Goal: Information Seeking & Learning: Learn about a topic

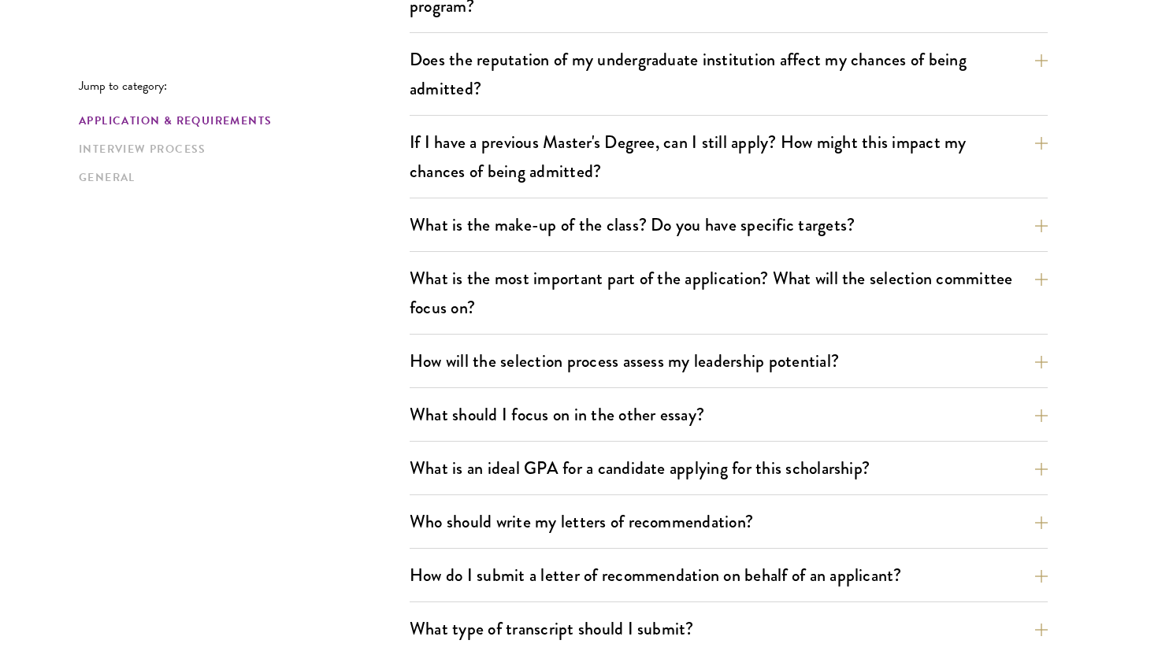
scroll to position [715, 0]
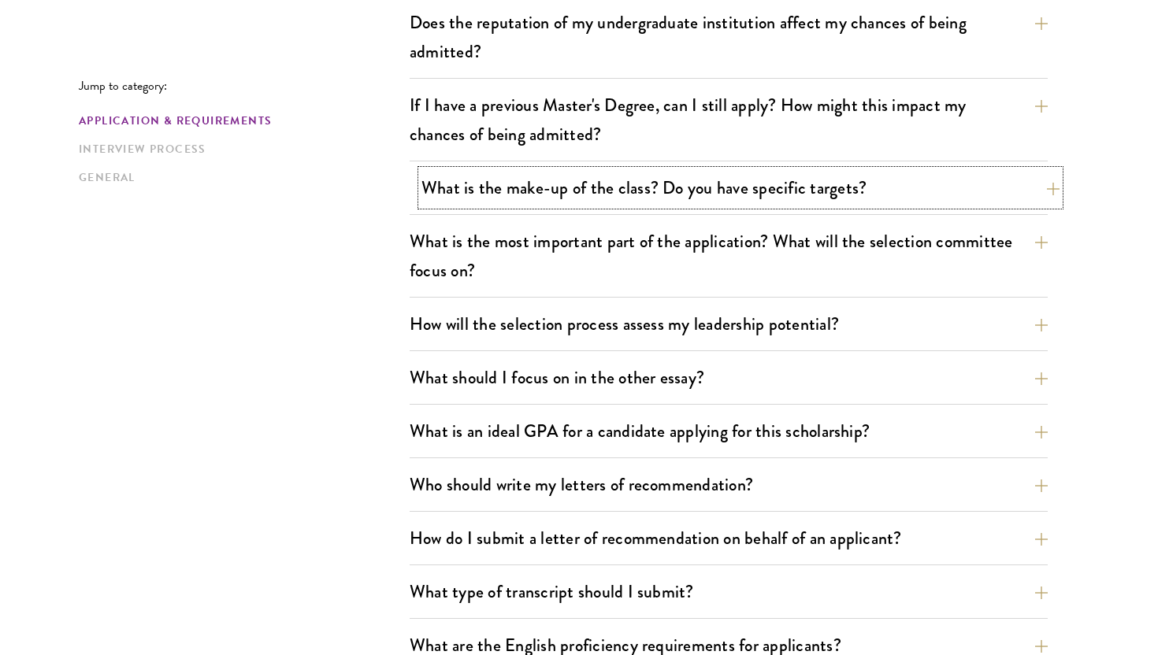
click at [621, 182] on button "What is the make-up of the class? Do you have specific targets?" at bounding box center [740, 187] width 638 height 35
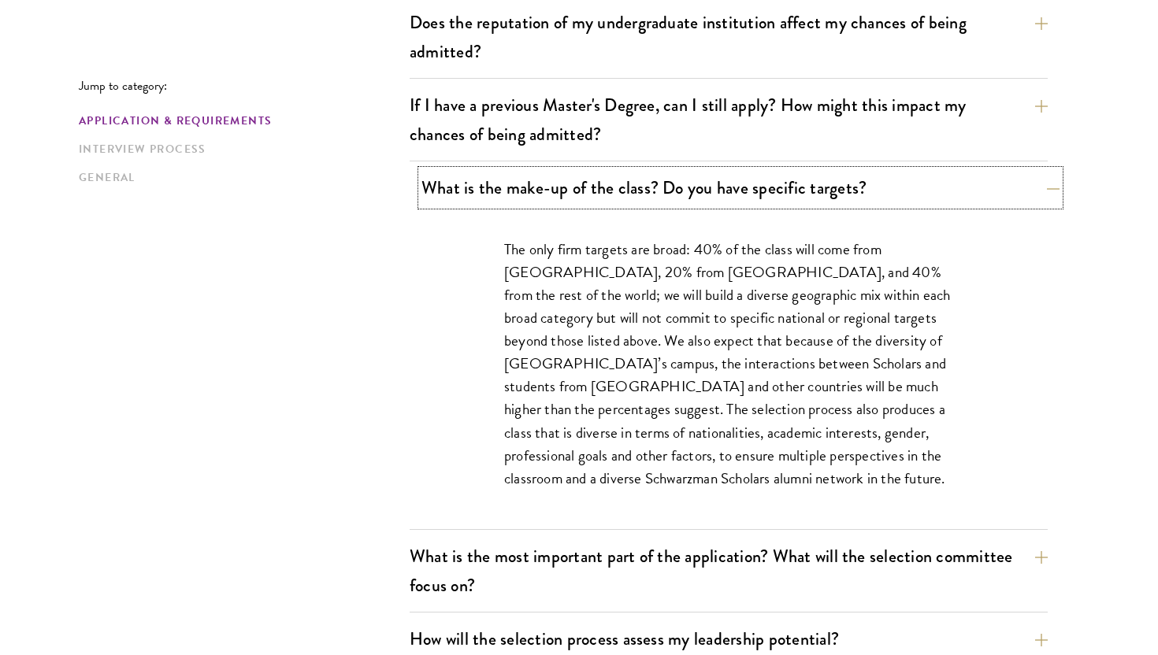
click at [624, 183] on button "What is the make-up of the class? Do you have specific targets?" at bounding box center [740, 187] width 638 height 35
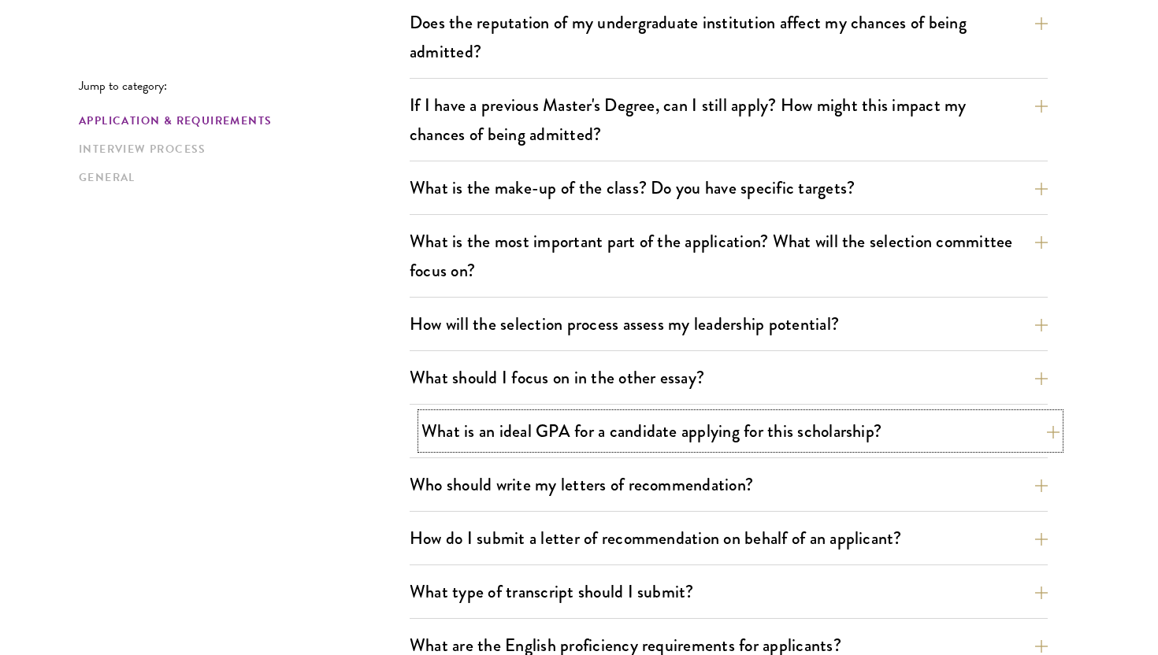
click at [529, 414] on button "What is an ideal GPA for a candidate applying for this scholarship?" at bounding box center [740, 431] width 638 height 35
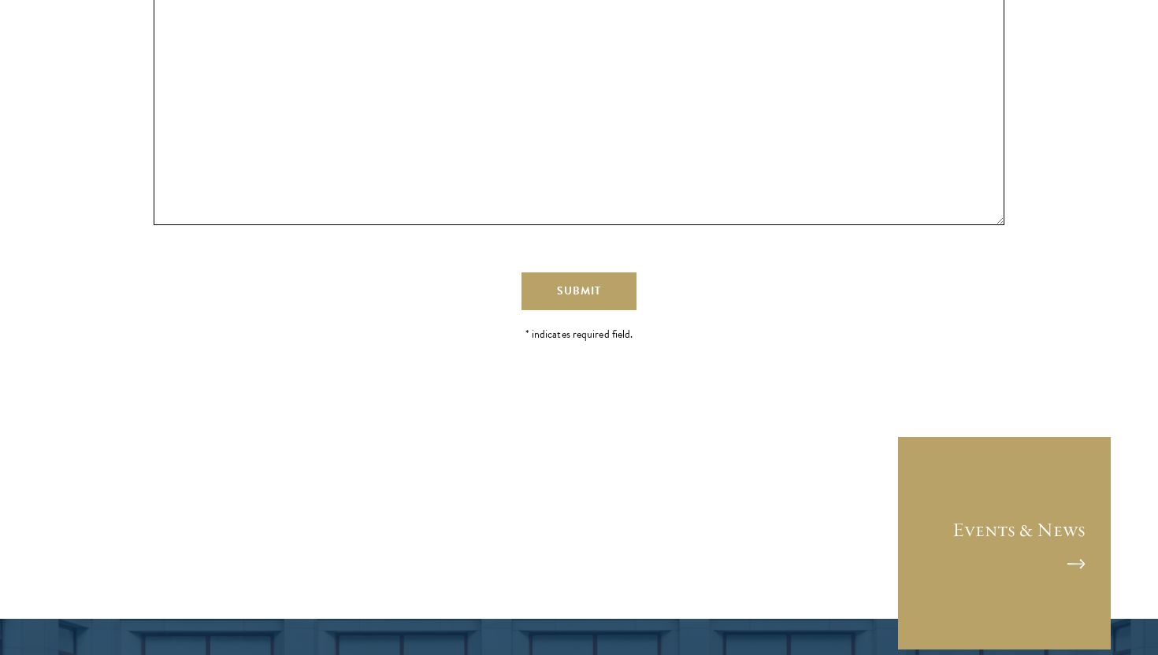
scroll to position [4419, 0]
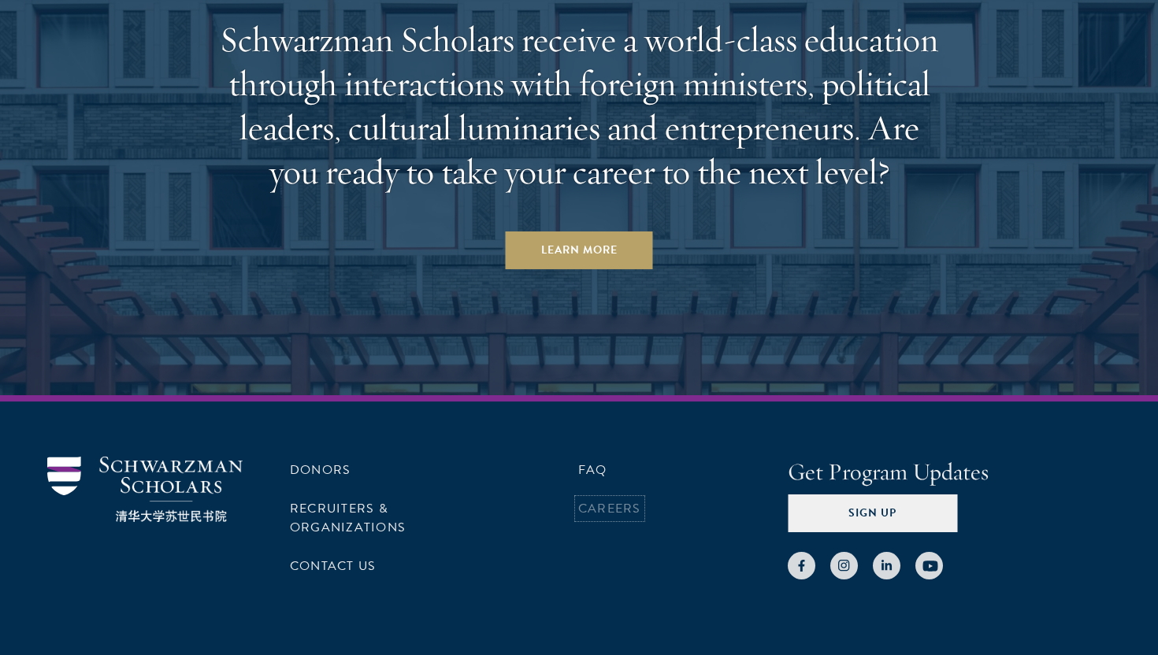
click at [640, 499] on link "Careers" at bounding box center [609, 508] width 63 height 19
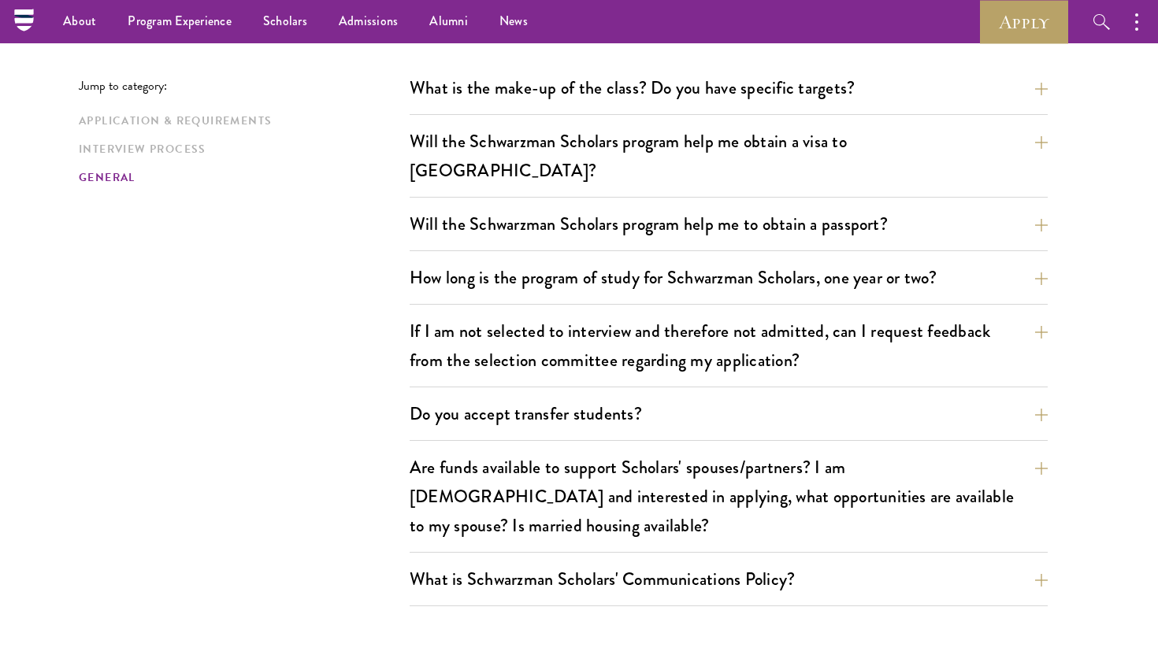
scroll to position [2461, 0]
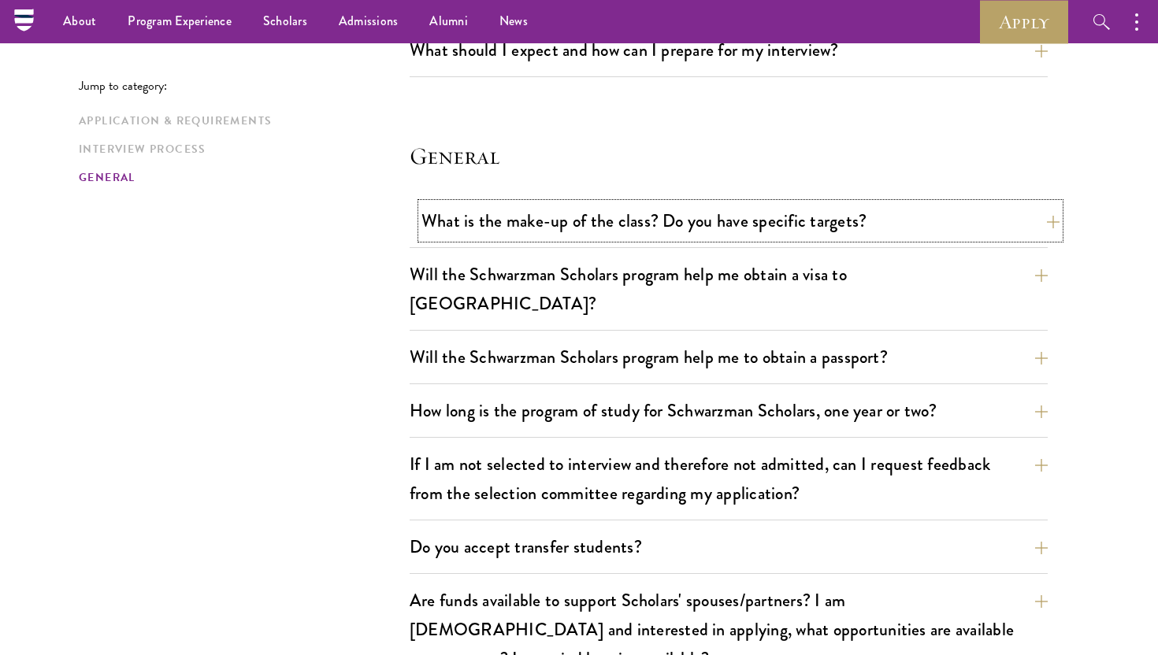
click at [559, 214] on button "What is the make-up of the class? Do you have specific targets?" at bounding box center [740, 220] width 638 height 35
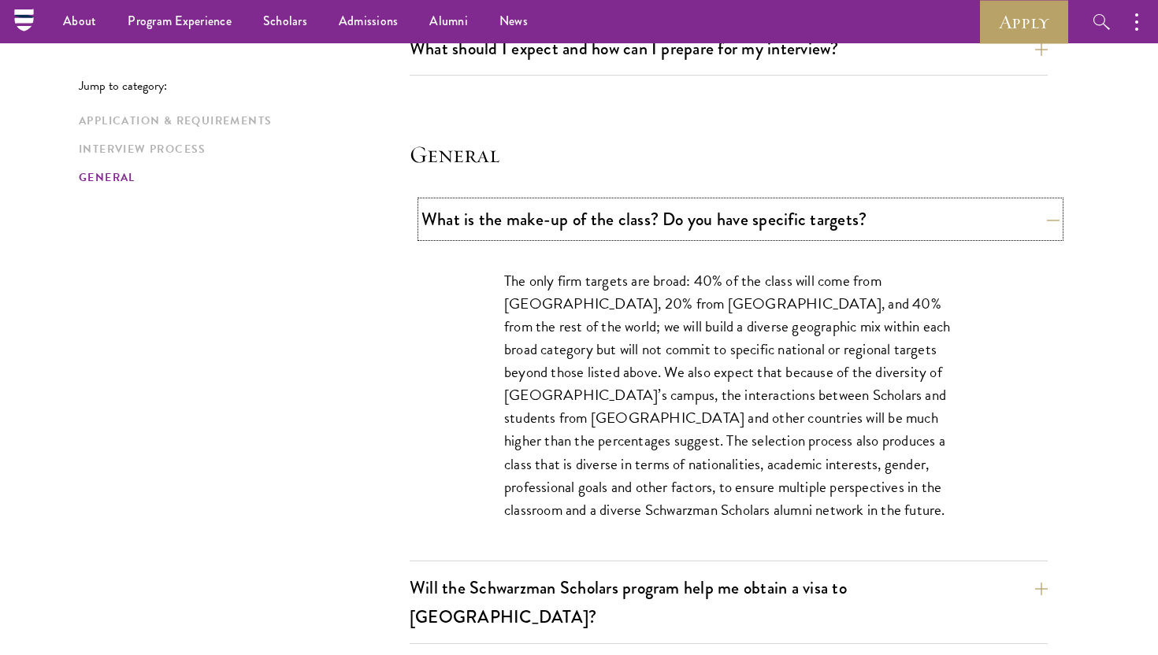
scroll to position [2192, 0]
click at [559, 217] on button "What is the make-up of the class? Do you have specific targets?" at bounding box center [740, 220] width 638 height 35
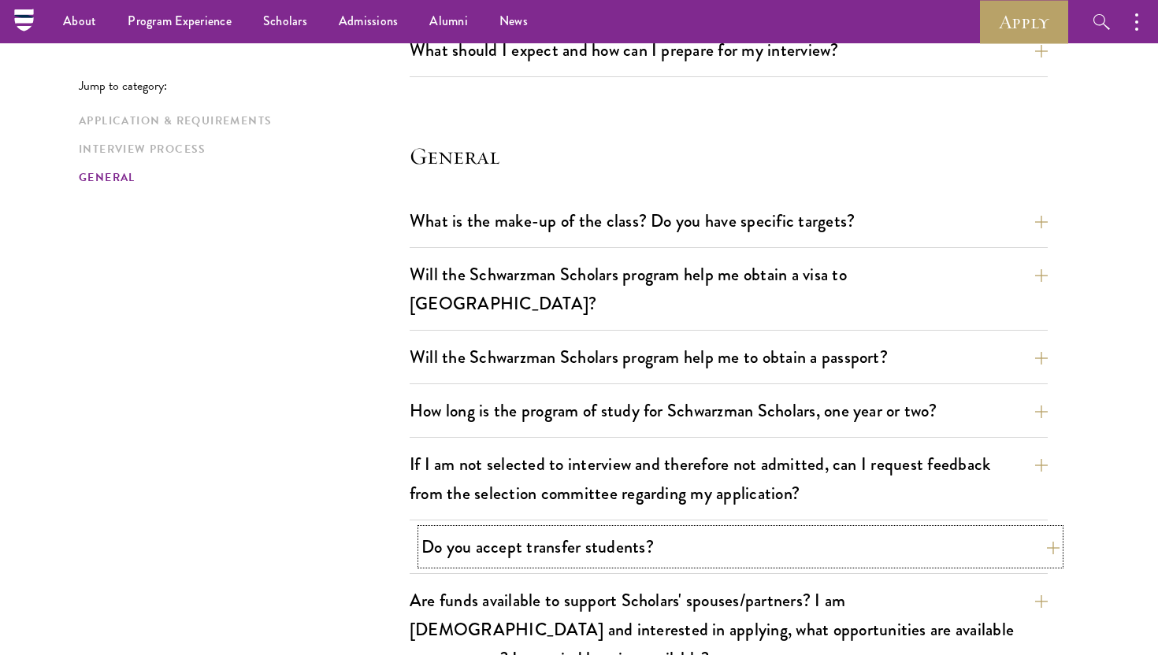
click at [710, 529] on button "Do you accept transfer students?" at bounding box center [740, 546] width 638 height 35
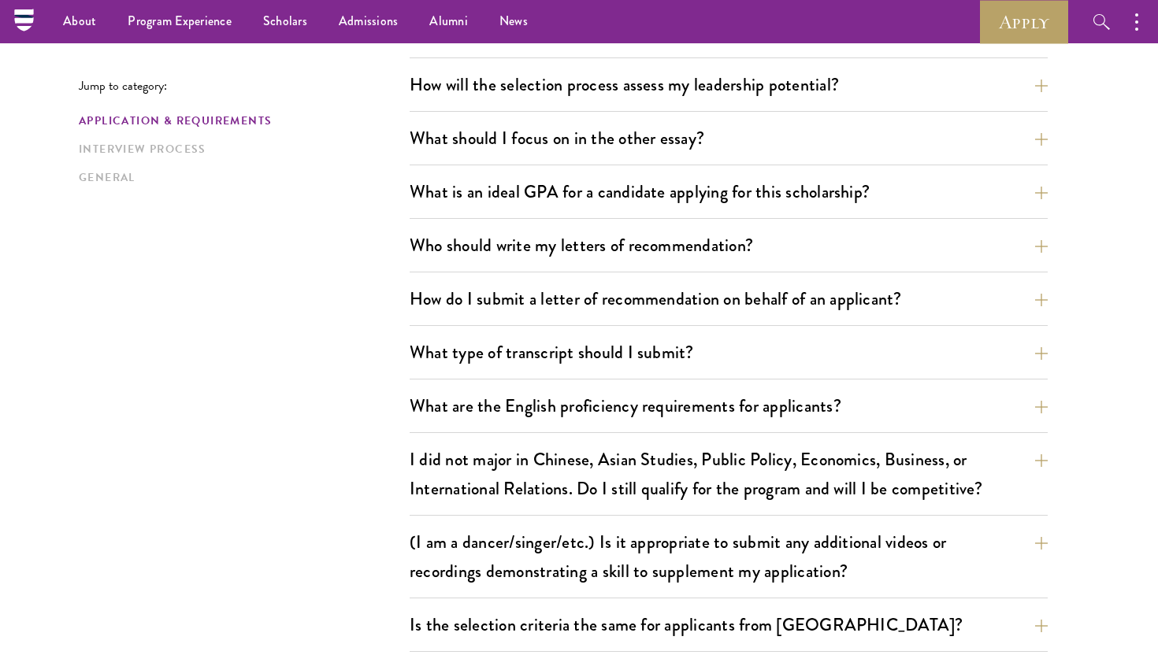
scroll to position [0, 0]
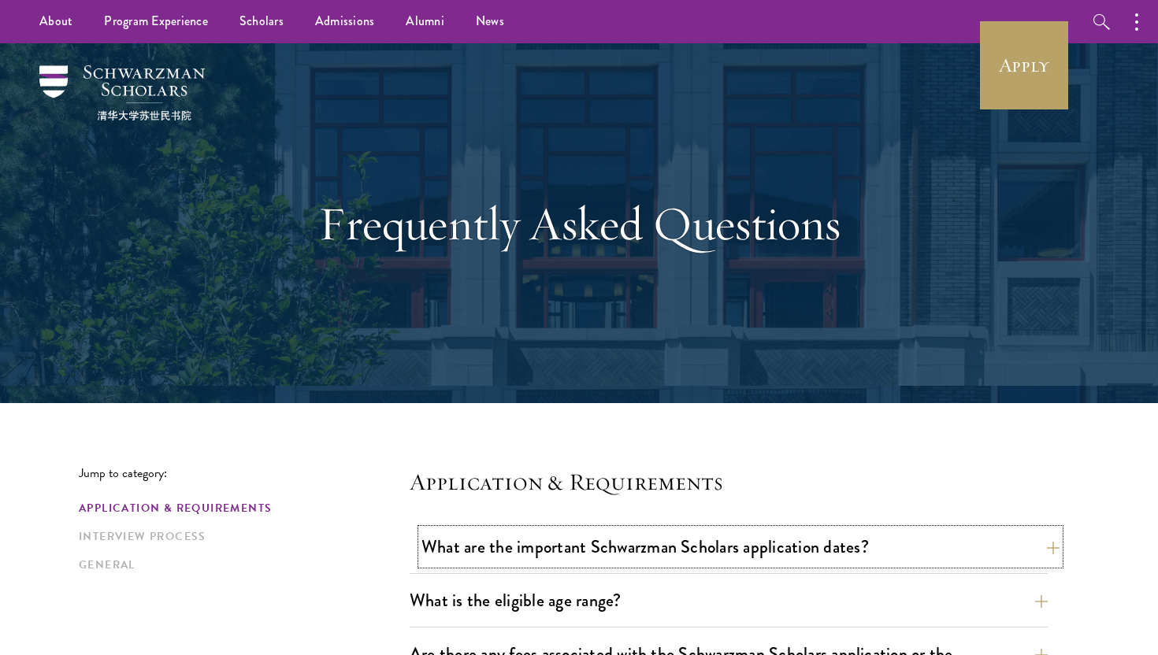
click at [654, 530] on button "What are the important Schwarzman Scholars application dates?" at bounding box center [740, 546] width 638 height 35
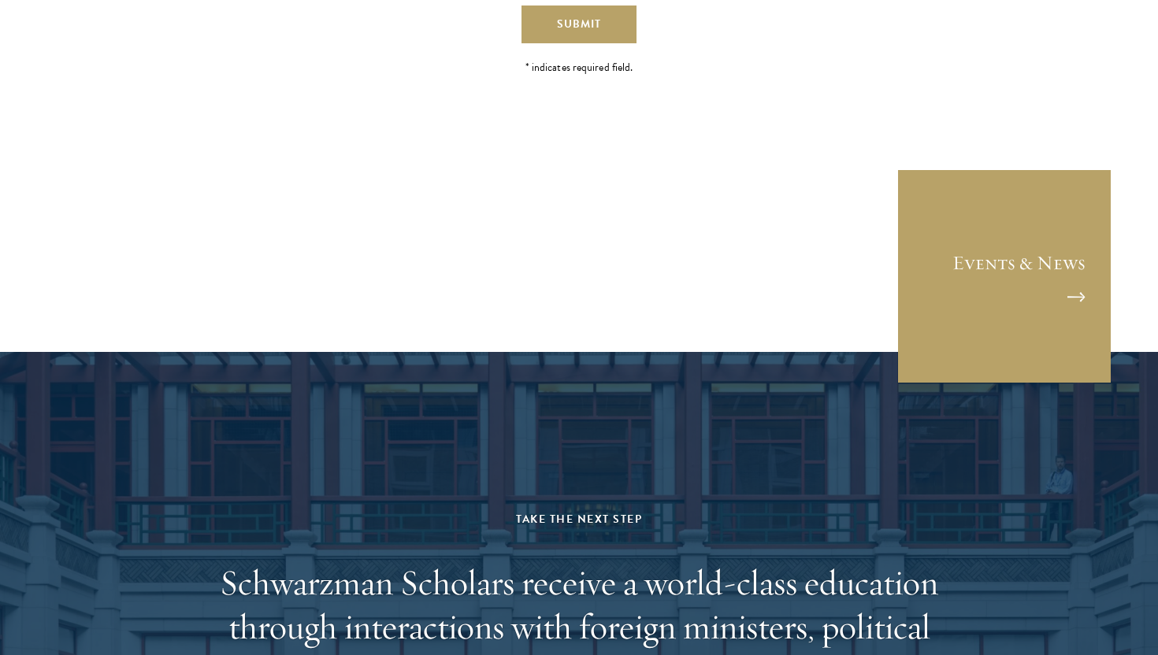
scroll to position [4617, 0]
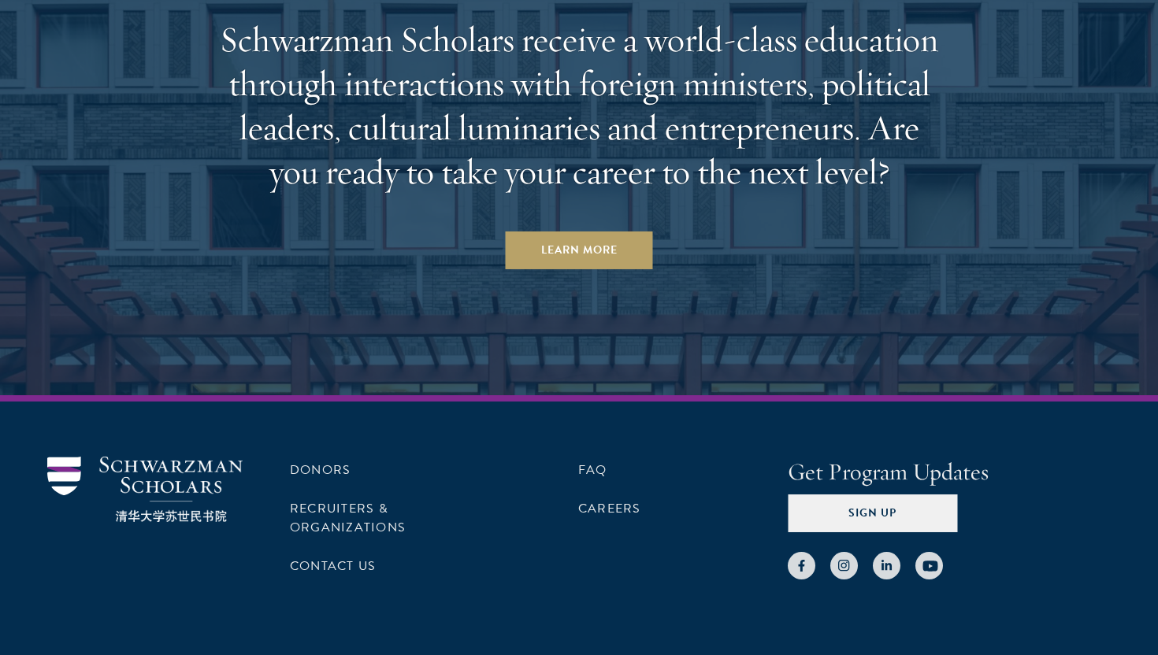
drag, startPoint x: 59, startPoint y: 633, endPoint x: 154, endPoint y: 637, distance: 95.4
copy div "Schwarzman Scholars"
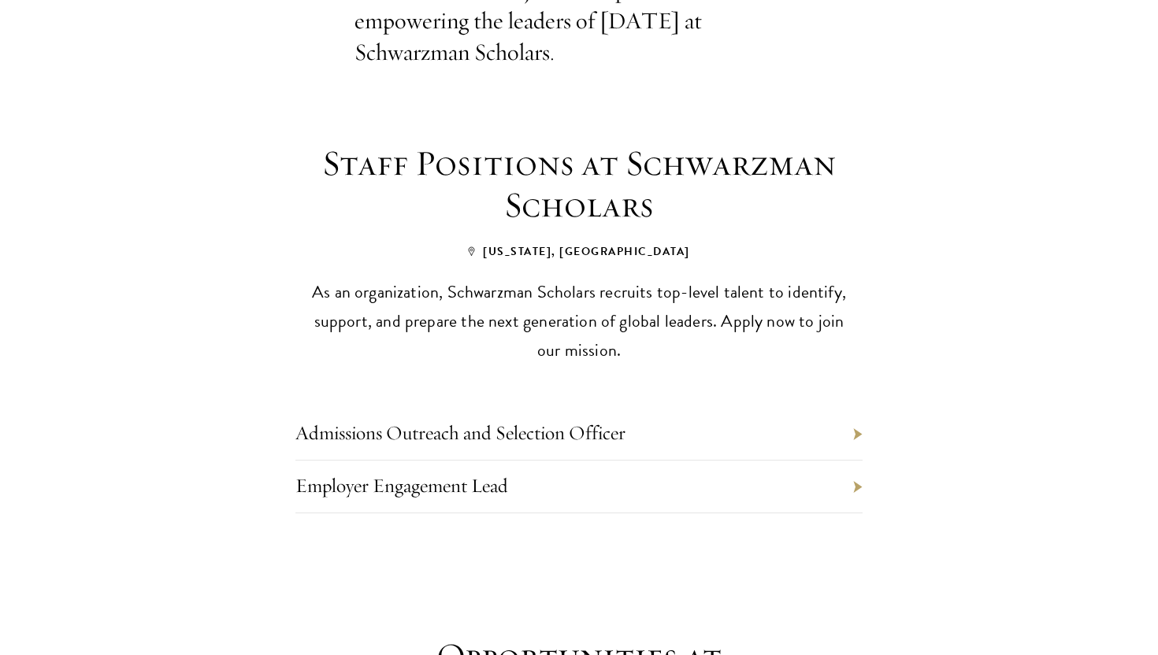
scroll to position [582, 0]
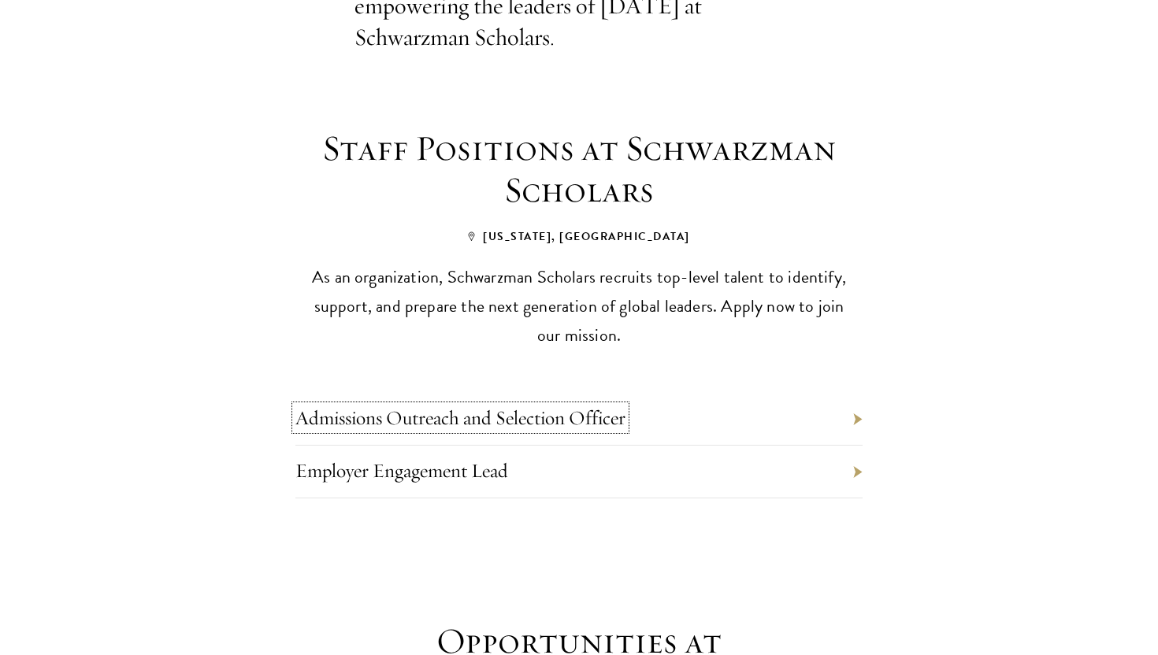
click at [577, 406] on link "Admissions Outreach and Selection Officer" at bounding box center [460, 418] width 330 height 24
click at [564, 446] on li "Employer Engagement Lead" at bounding box center [578, 472] width 567 height 53
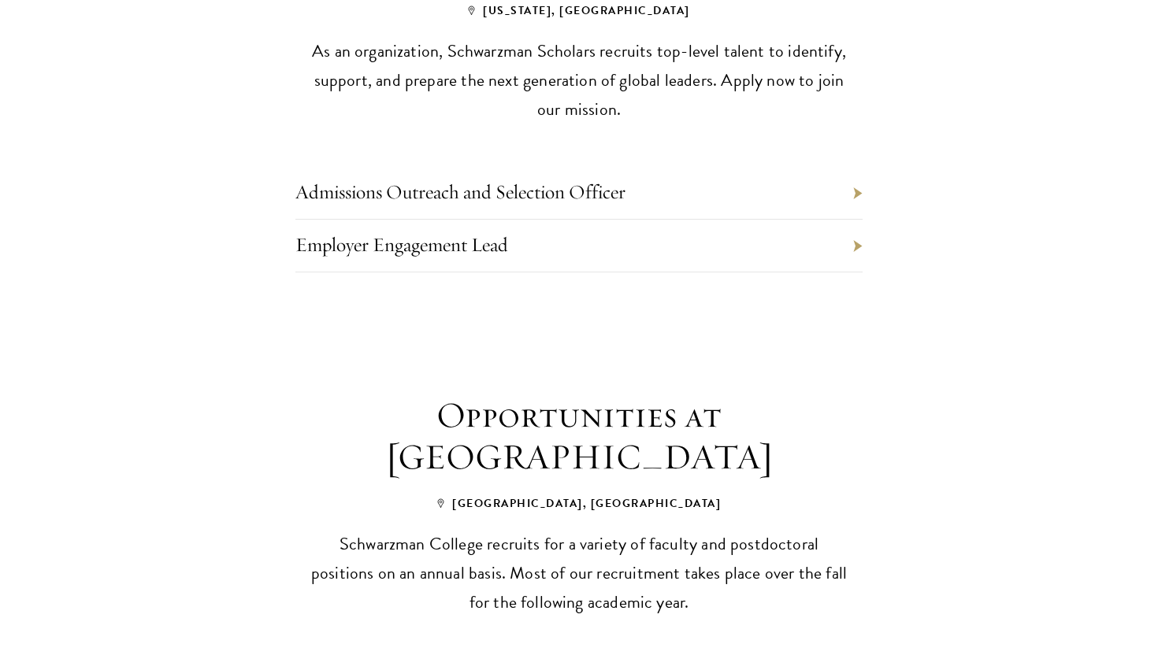
scroll to position [1083, 0]
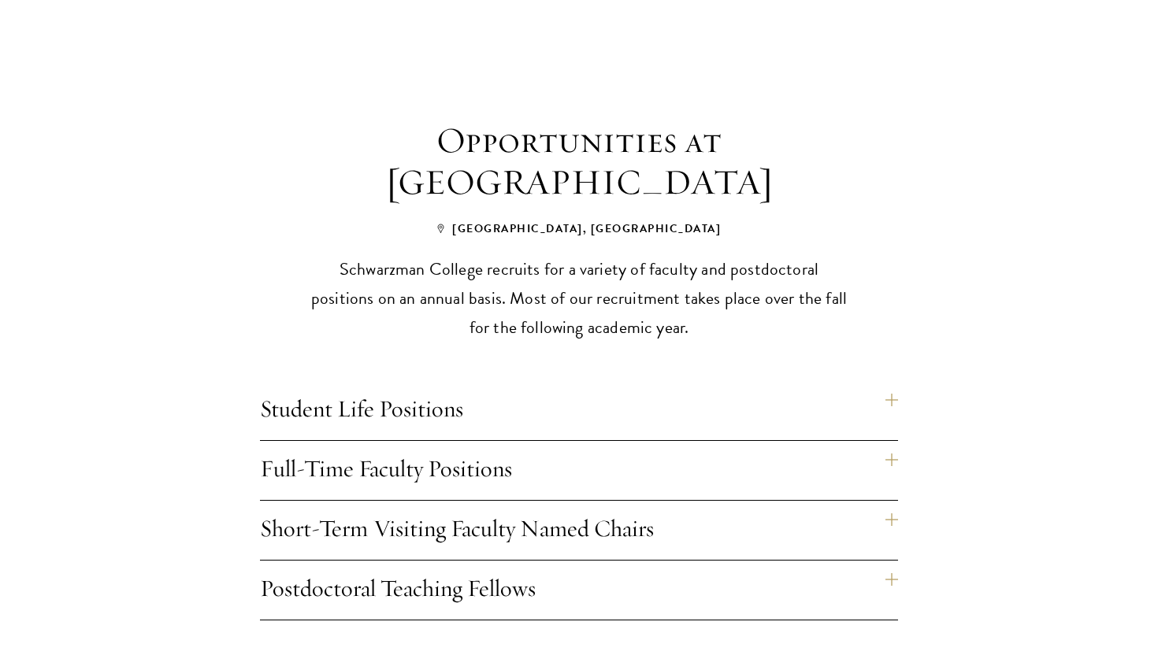
click at [889, 381] on h4 "Student Life Positions" at bounding box center [579, 410] width 638 height 59
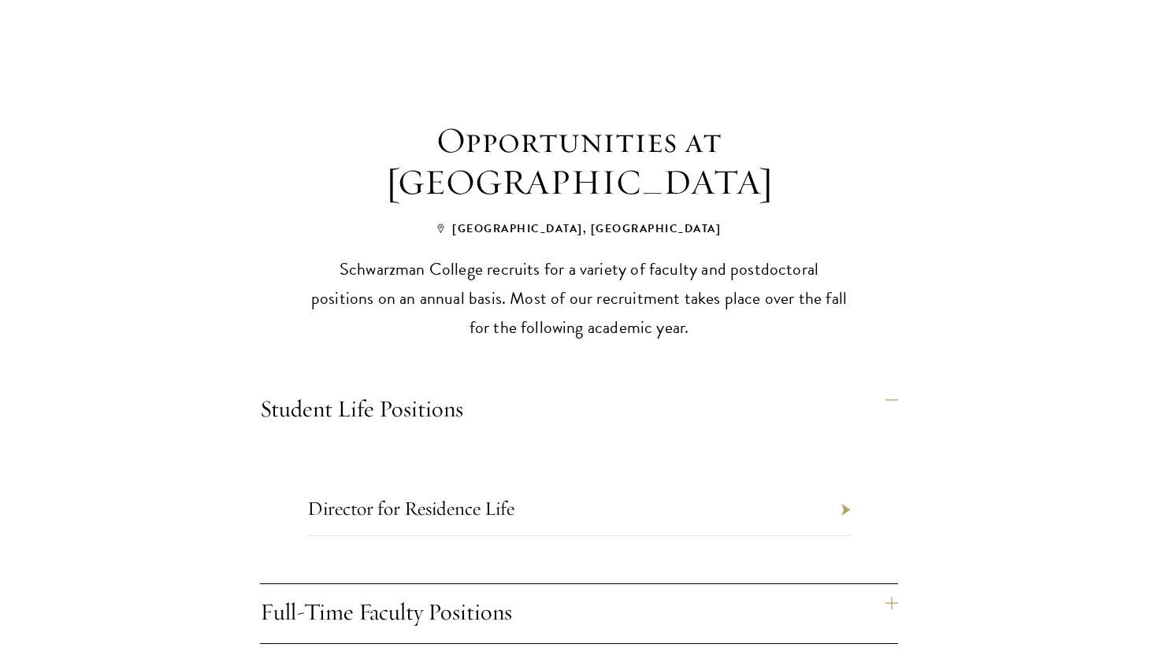
scroll to position [1101, 0]
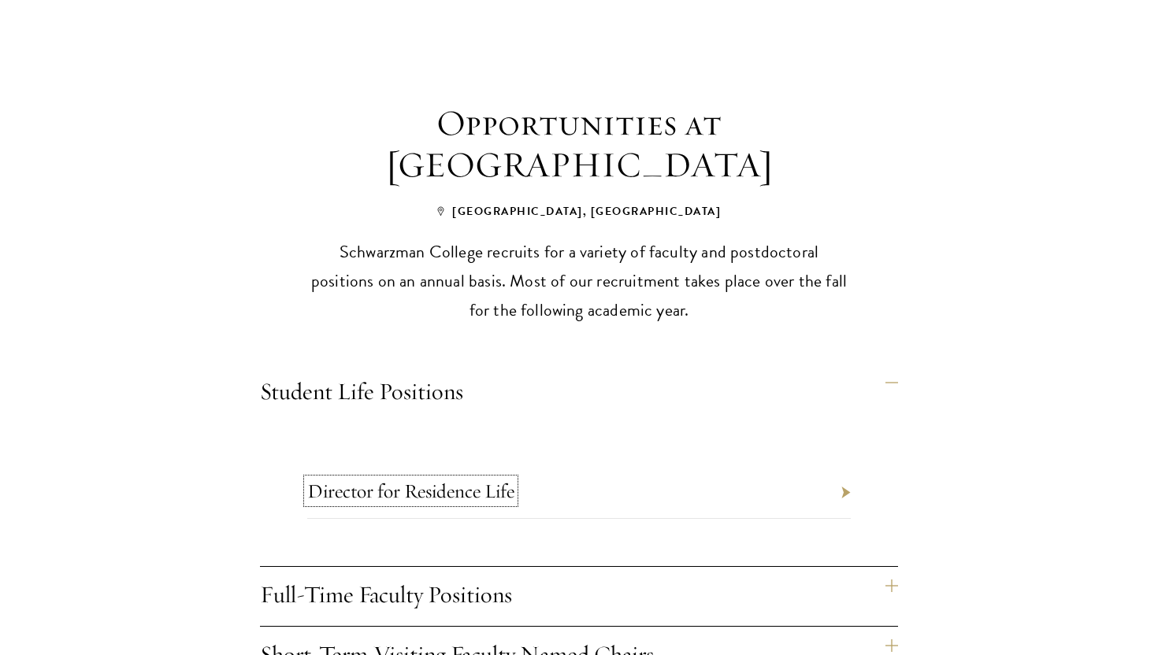
click at [478, 479] on link "Director for Residence Life" at bounding box center [410, 491] width 207 height 24
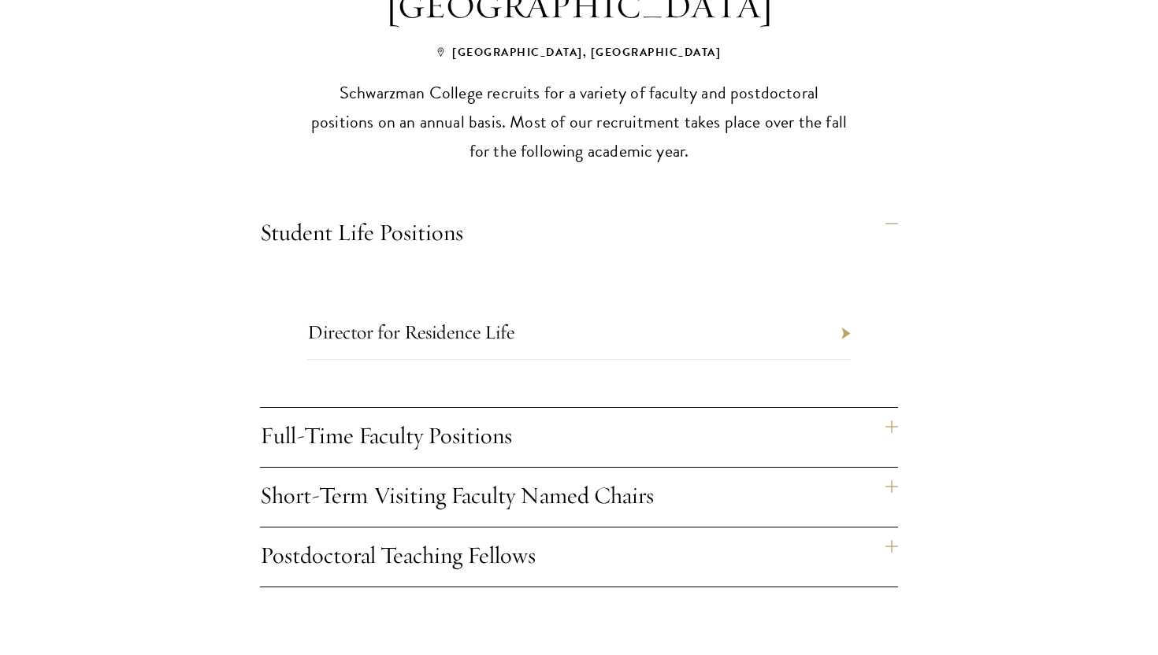
scroll to position [1609, 0]
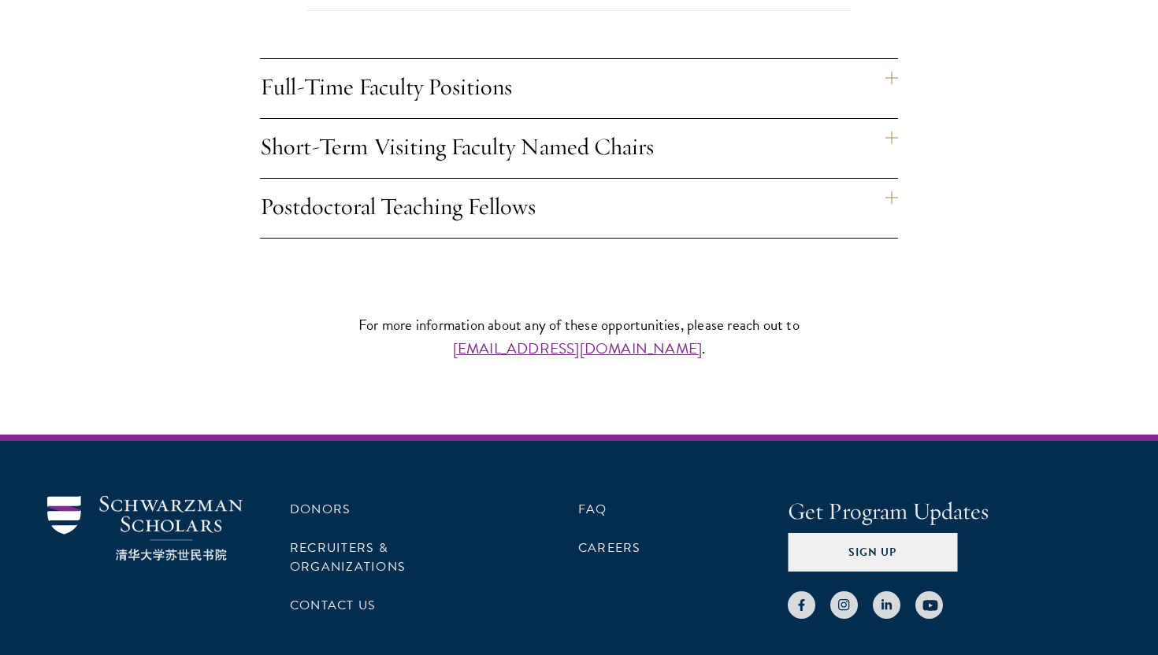
click at [894, 179] on h4 "Postdoctoral Teaching Fellows" at bounding box center [579, 208] width 638 height 59
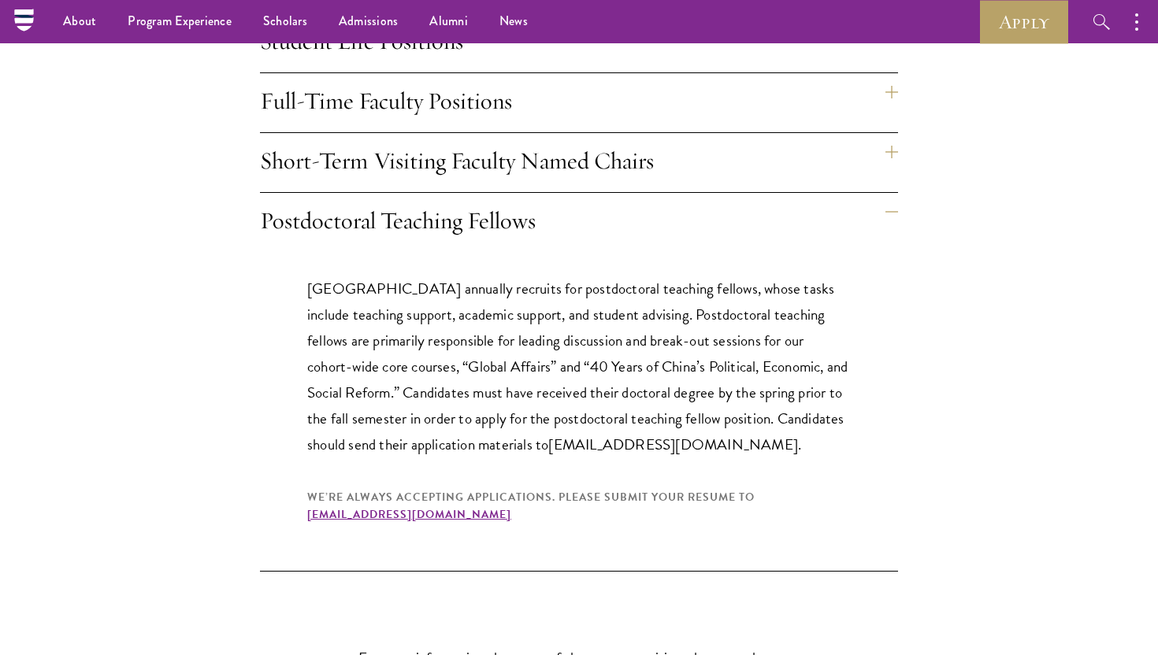
scroll to position [1428, 0]
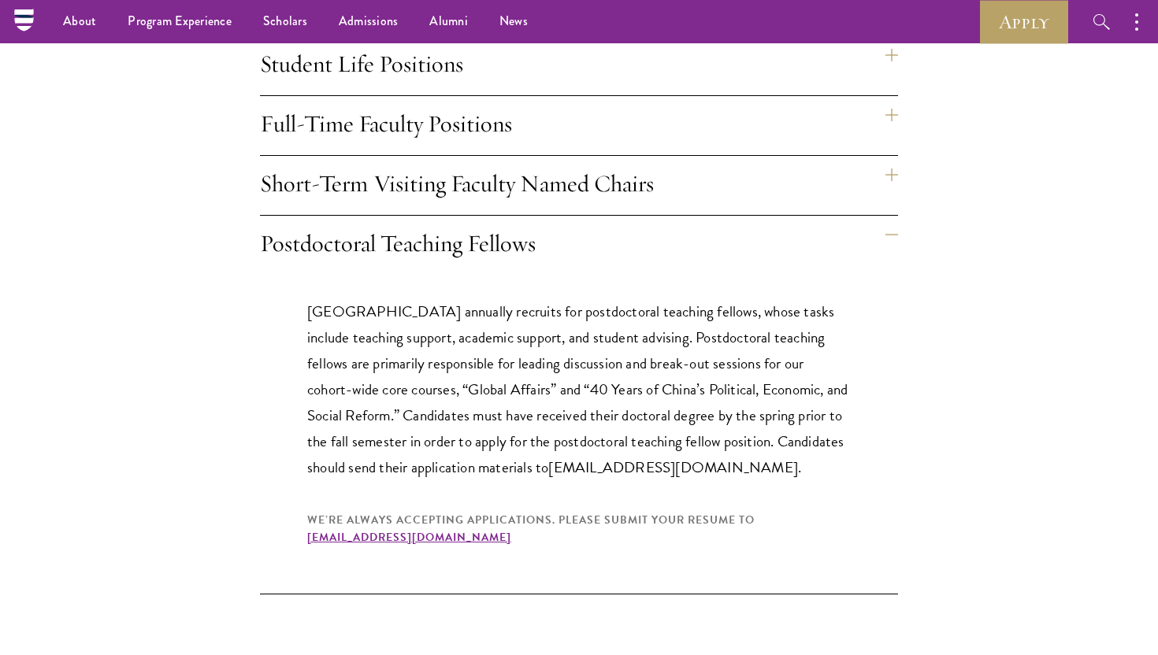
click at [890, 156] on h4 "Short-Term Visiting Faculty Named Chairs" at bounding box center [579, 185] width 638 height 59
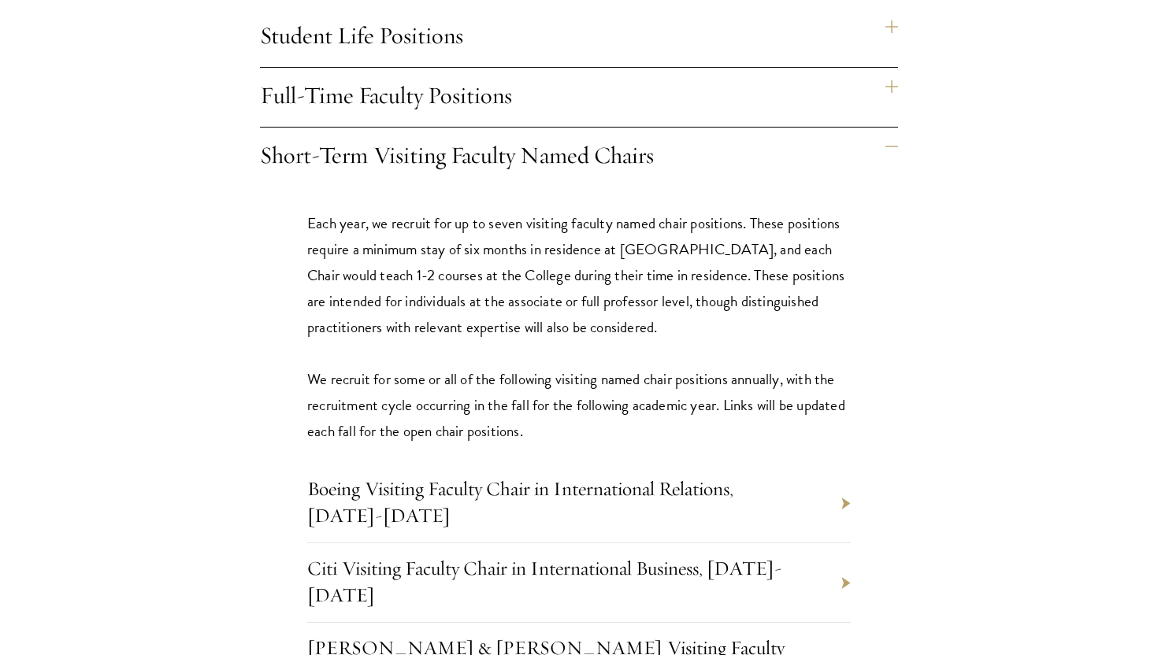
scroll to position [1268, 0]
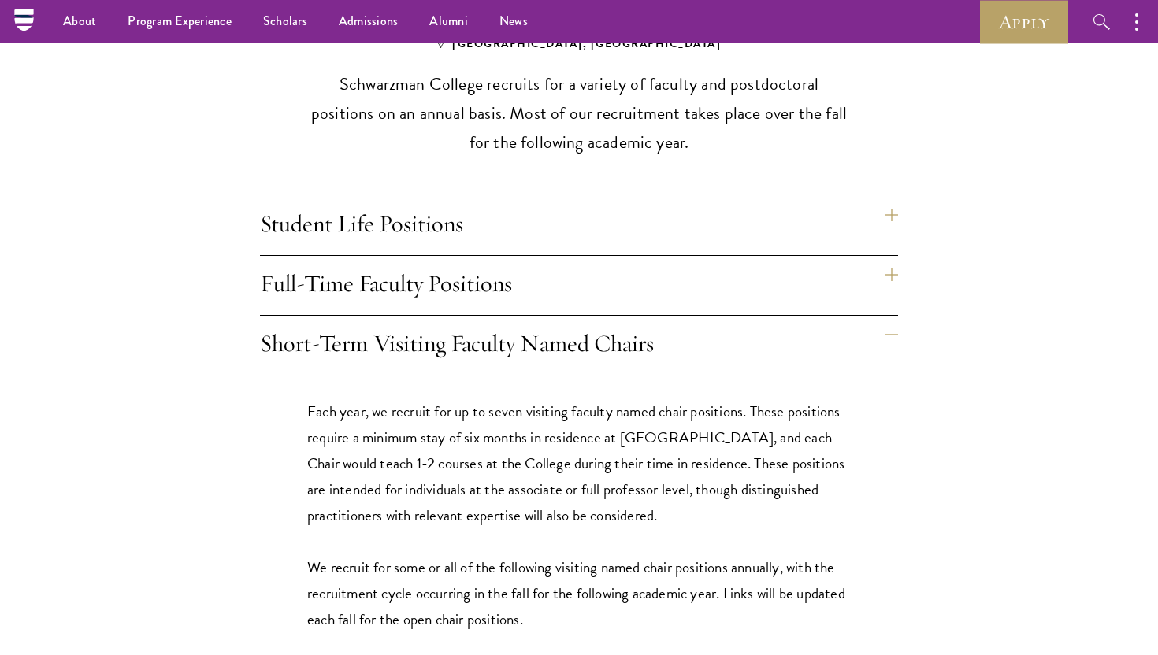
click at [636, 256] on h4 "Full-Time Faculty Positions" at bounding box center [579, 285] width 638 height 59
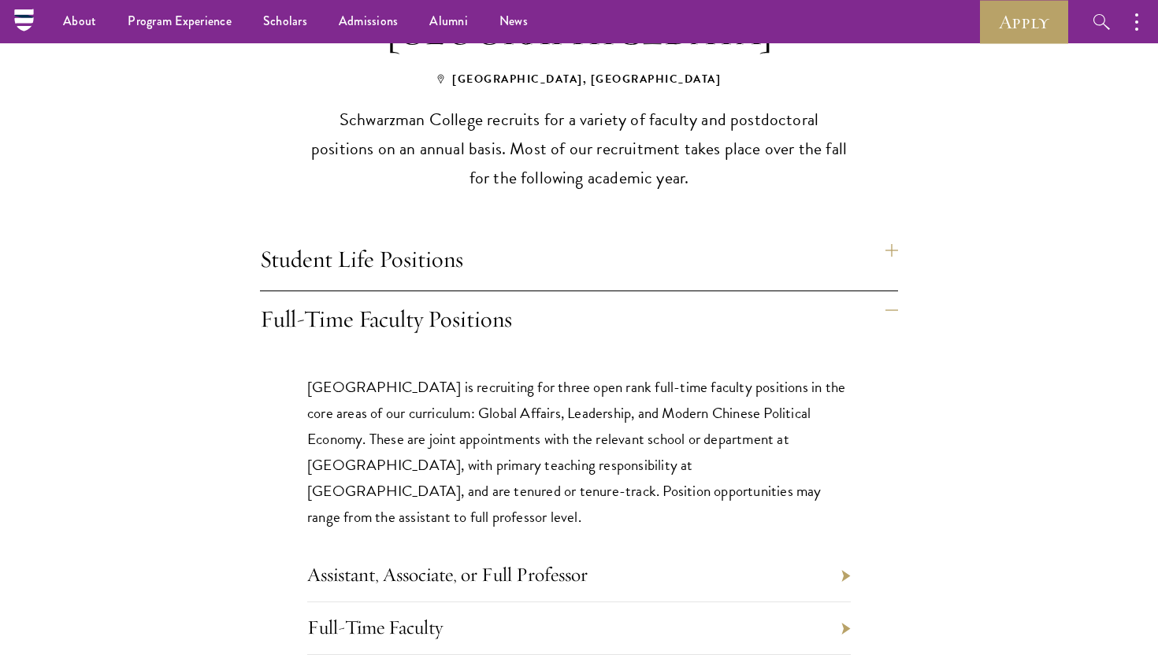
scroll to position [1231, 0]
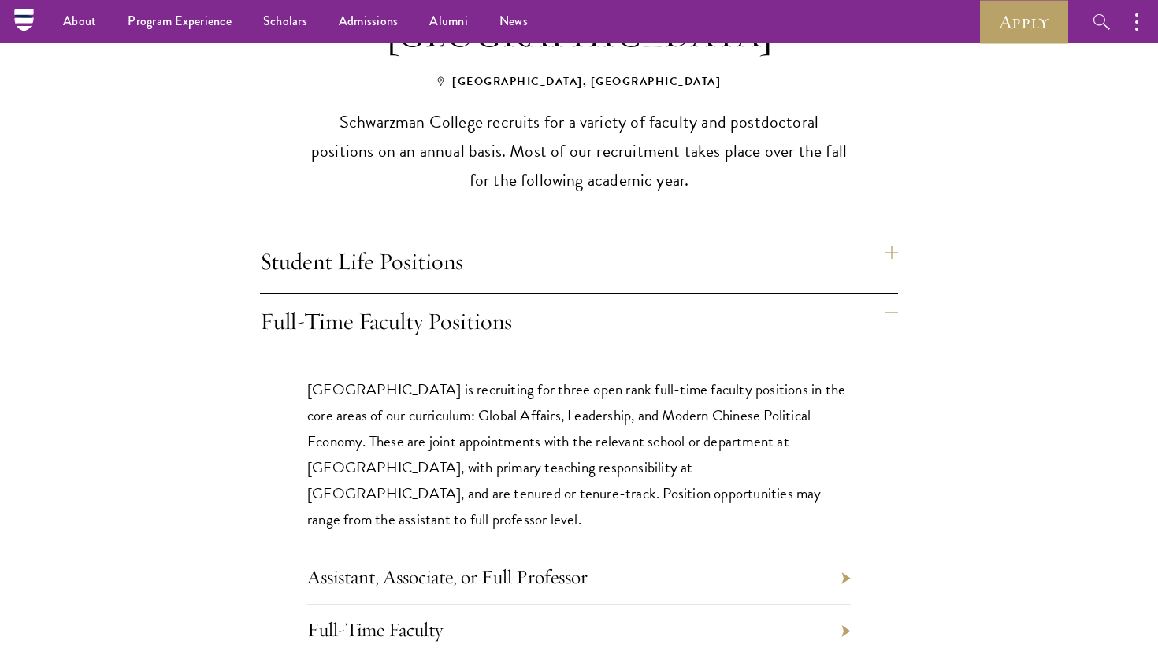
click at [639, 248] on h4 "Student Life Positions" at bounding box center [579, 263] width 638 height 59
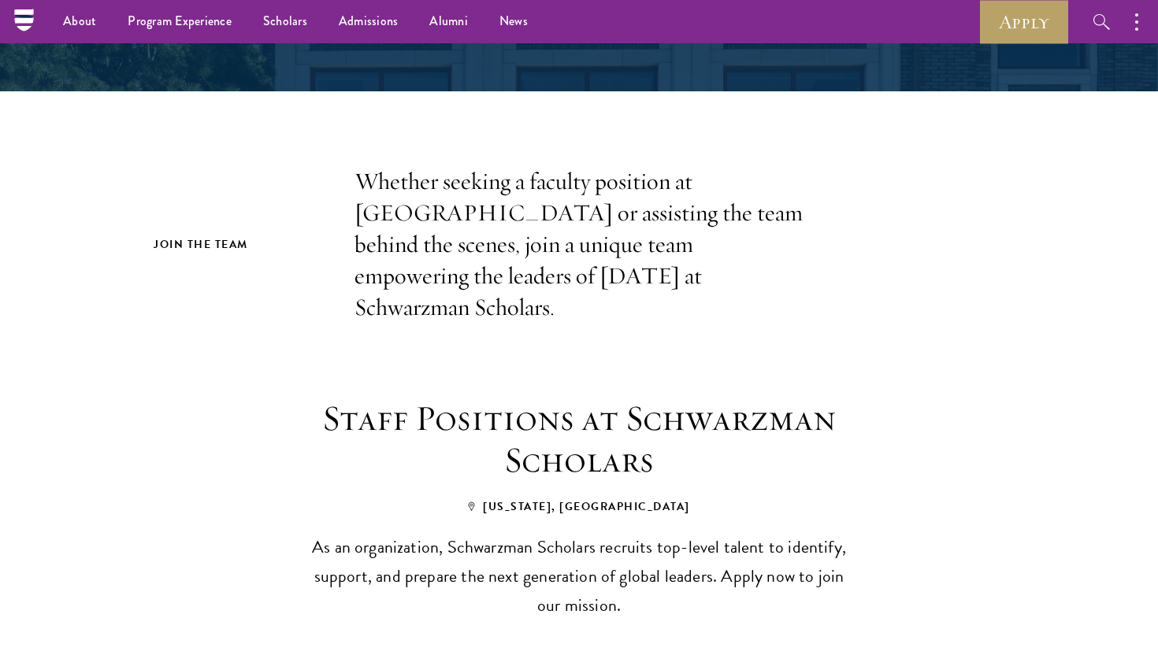
scroll to position [5, 0]
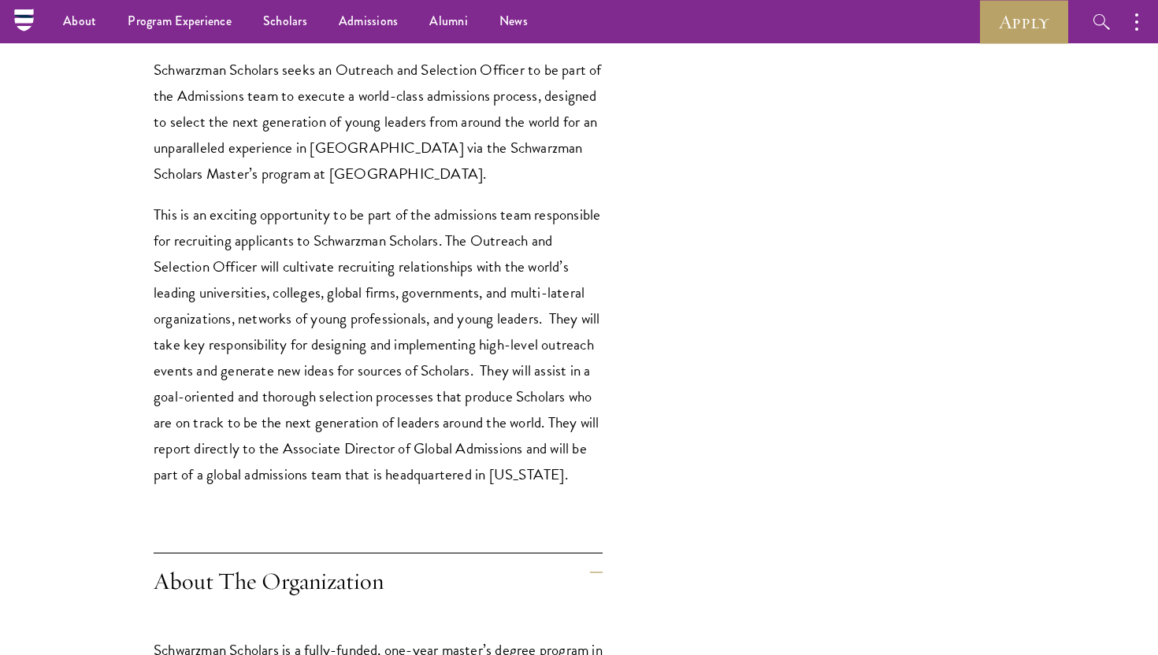
scroll to position [256, 0]
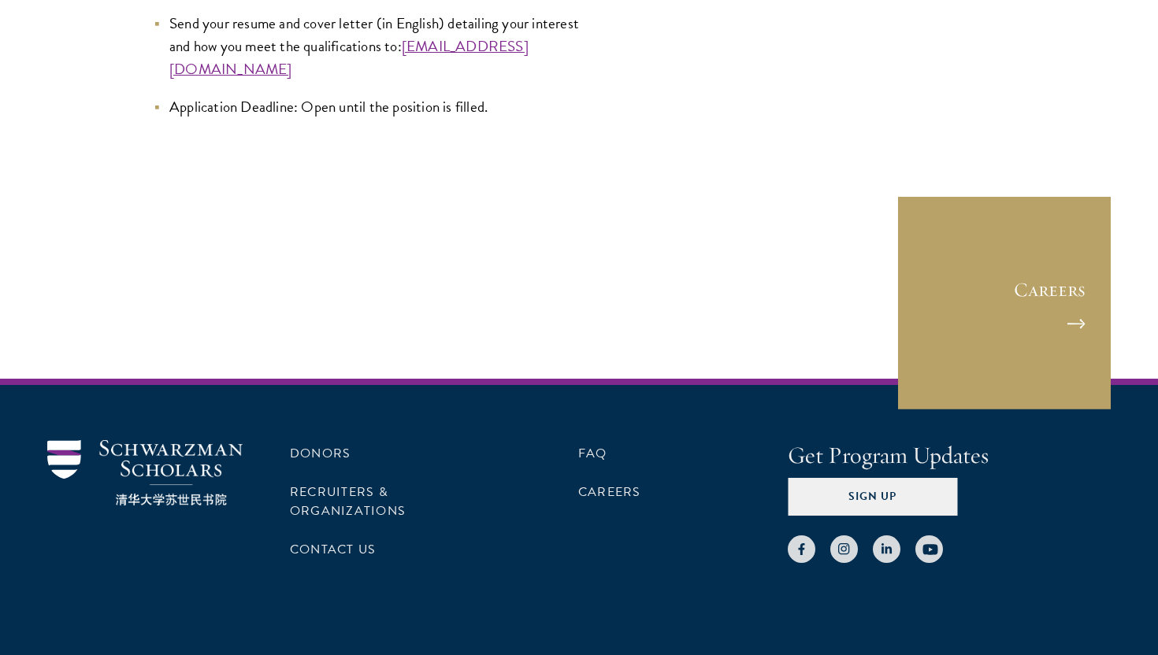
scroll to position [4984, 0]
